Goal: Register for event/course

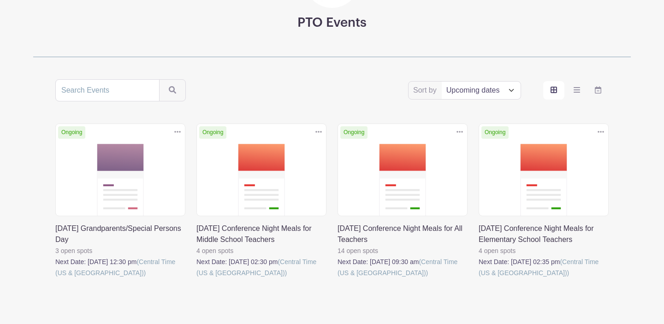
scroll to position [120, 0]
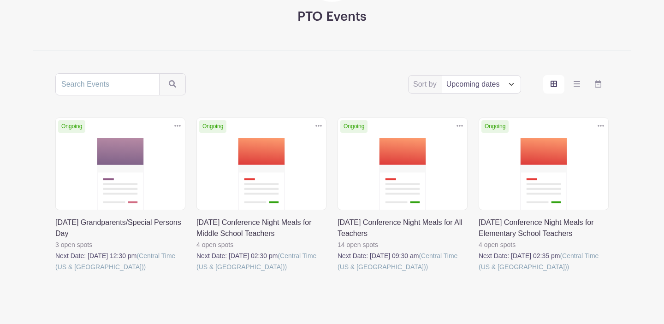
click at [196, 273] on link at bounding box center [196, 273] width 0 height 0
click at [338, 273] on link at bounding box center [338, 273] width 0 height 0
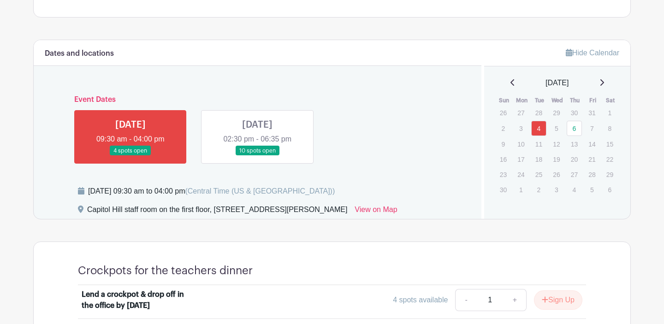
scroll to position [404, 0]
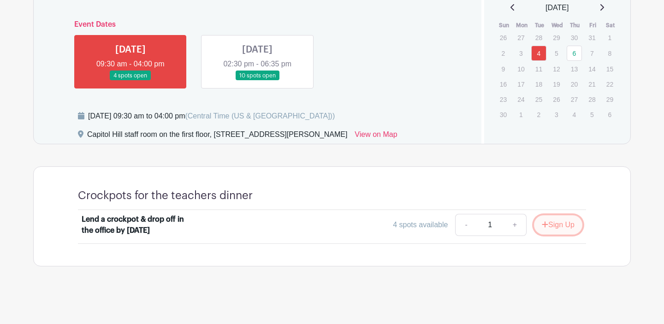
click at [556, 225] on button "Sign Up" at bounding box center [558, 224] width 48 height 19
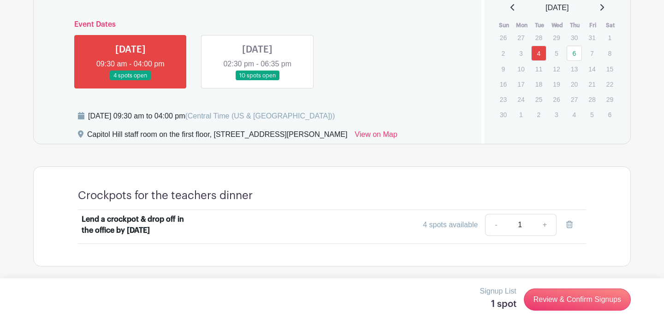
click at [257, 81] on link at bounding box center [257, 81] width 0 height 0
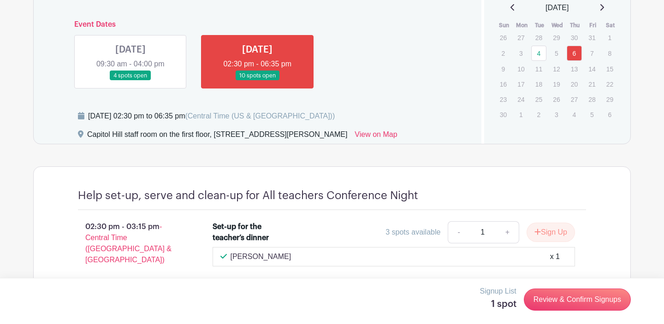
click at [131, 81] on link at bounding box center [131, 81] width 0 height 0
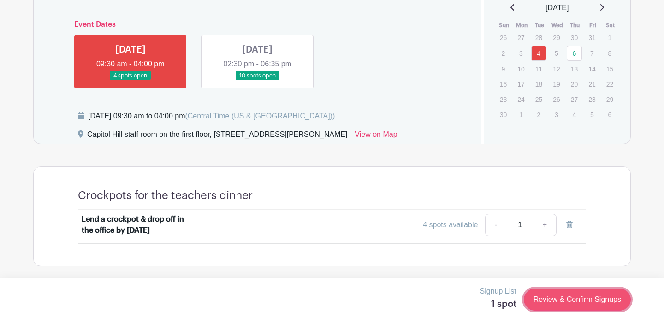
click at [570, 304] on link "Review & Confirm Signups" at bounding box center [577, 300] width 107 height 22
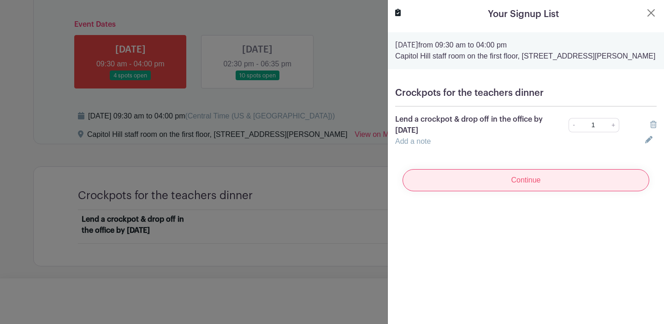
click at [510, 184] on input "Continue" at bounding box center [526, 180] width 247 height 22
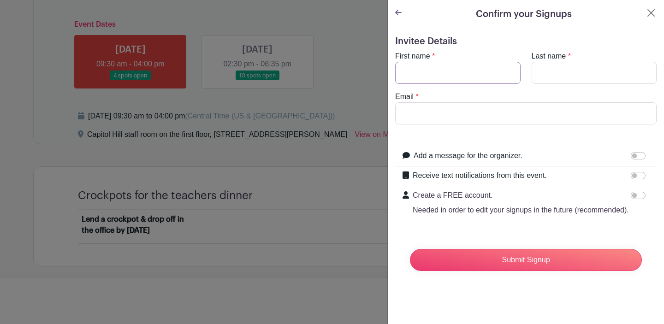
click at [449, 72] on input "First name" at bounding box center [457, 73] width 125 height 22
type input "[PERSON_NAME]"
type input "Cook"
type input "[EMAIL_ADDRESS][DOMAIN_NAME]"
click at [641, 172] on input "Receive text notifications from this event." at bounding box center [638, 175] width 15 height 7
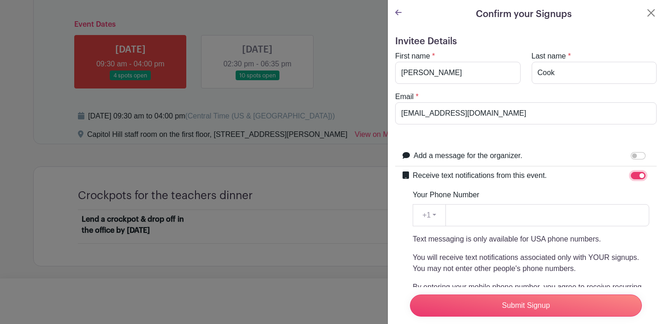
click at [635, 177] on input "Receive text notifications from this event." at bounding box center [638, 175] width 15 height 7
checkbox input "false"
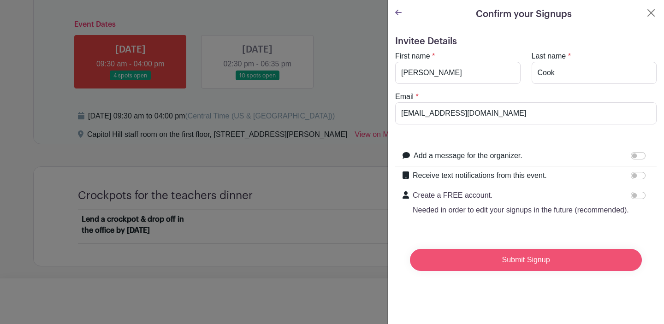
click at [526, 263] on input "Submit Signup" at bounding box center [526, 260] width 232 height 22
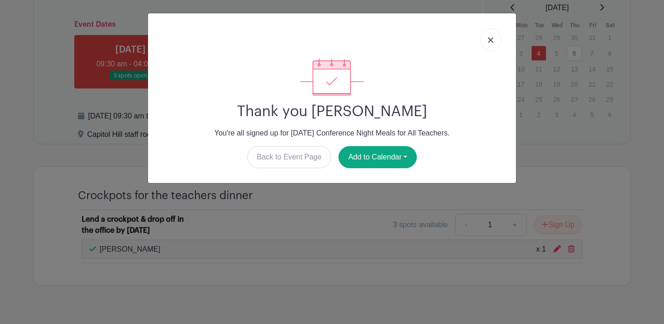
click at [491, 36] on link at bounding box center [490, 39] width 21 height 23
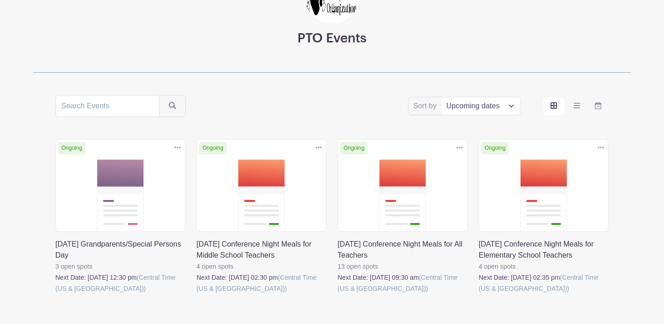
scroll to position [152, 0]
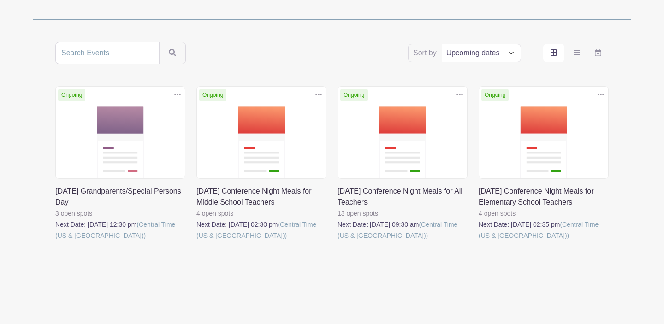
click at [55, 241] on link at bounding box center [55, 241] width 0 height 0
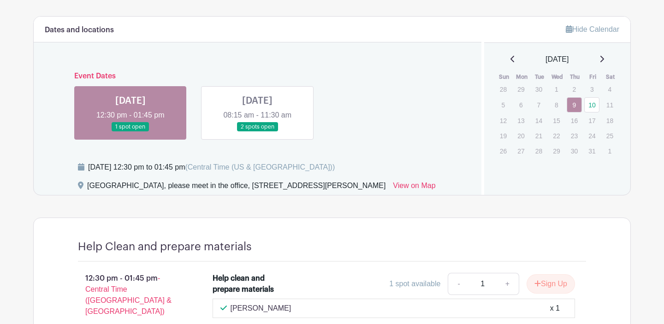
scroll to position [366, 0]
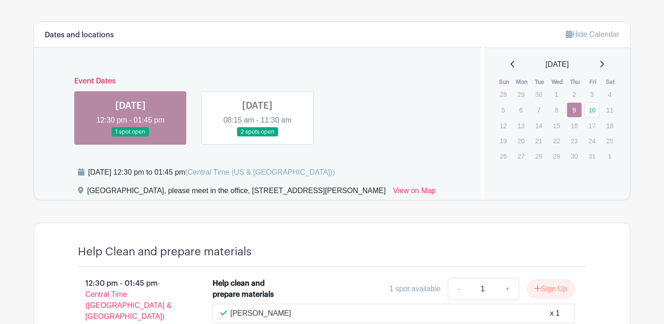
click at [257, 137] on link at bounding box center [257, 137] width 0 height 0
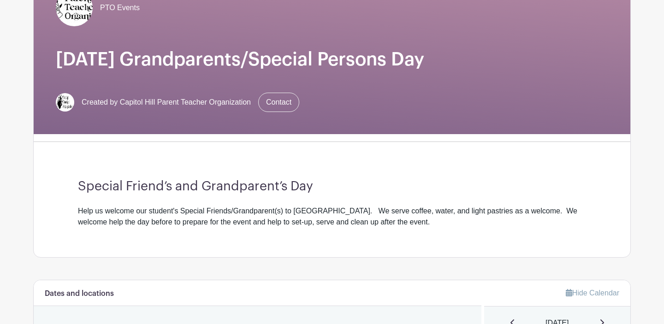
scroll to position [117, 0]
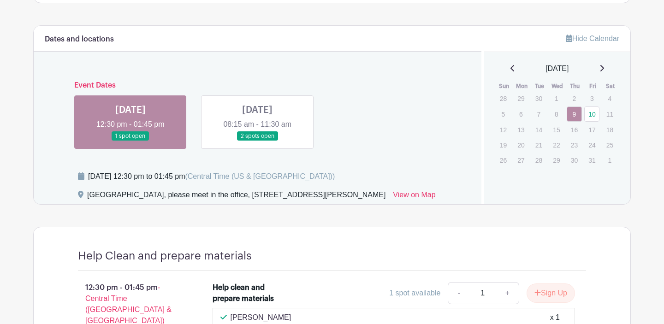
scroll to position [366, 0]
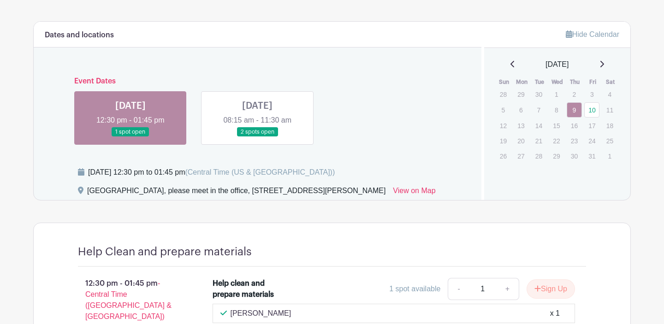
scroll to position [152, 0]
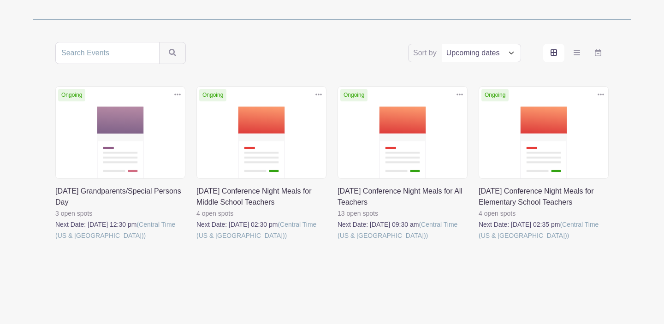
click at [196, 241] on link at bounding box center [196, 241] width 0 height 0
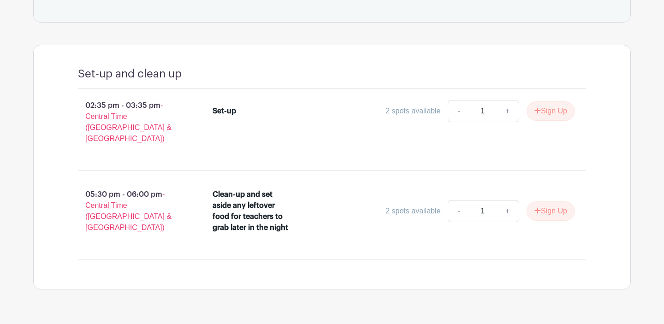
scroll to position [442, 0]
